Goal: Transaction & Acquisition: Purchase product/service

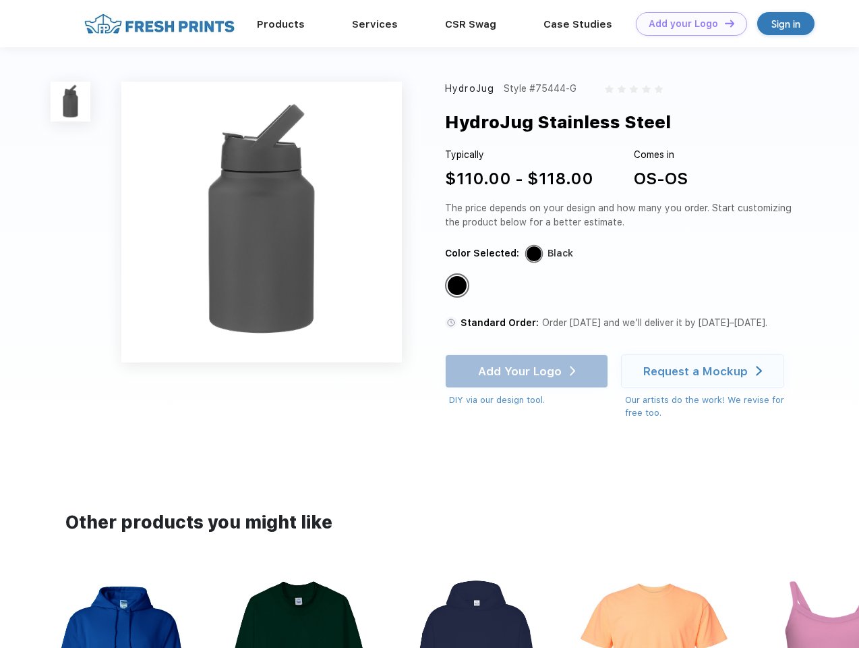
click at [687, 24] on link "Add your Logo Design Tool" at bounding box center [691, 24] width 111 height 24
click at [0, 0] on div "Design Tool" at bounding box center [0, 0] width 0 height 0
click at [724, 23] on link "Add your Logo Design Tool" at bounding box center [691, 24] width 111 height 24
click at [71, 101] on img at bounding box center [71, 102] width 40 height 40
click at [459, 286] on div "Standard Color" at bounding box center [457, 285] width 19 height 19
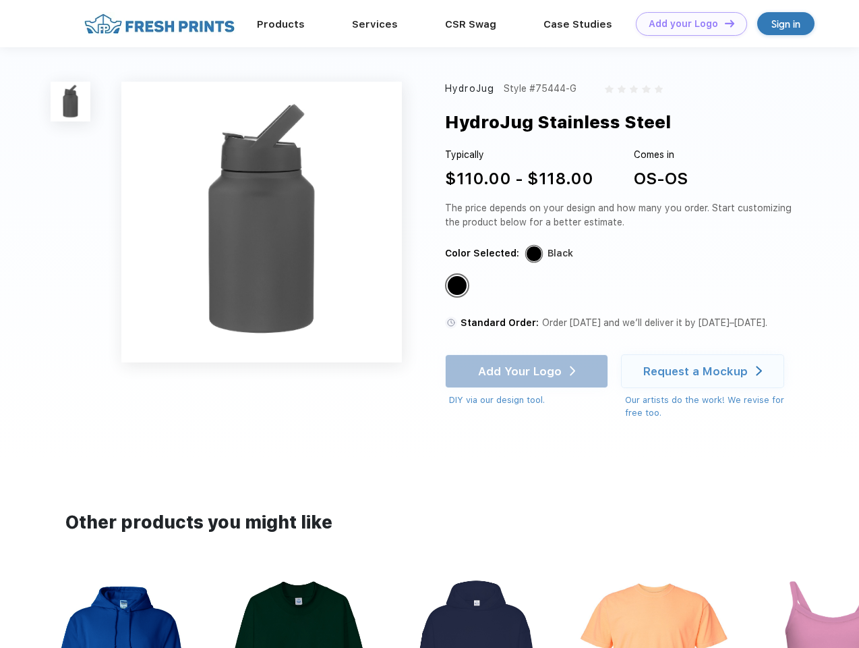
click at [528, 371] on div "Add Your Logo DIY via our design tool. Ah shoot! This product isn't up in our d…" at bounding box center [526, 380] width 163 height 53
click at [705, 371] on div "Request a Mockup" at bounding box center [695, 370] width 105 height 13
